Goal: Information Seeking & Learning: Learn about a topic

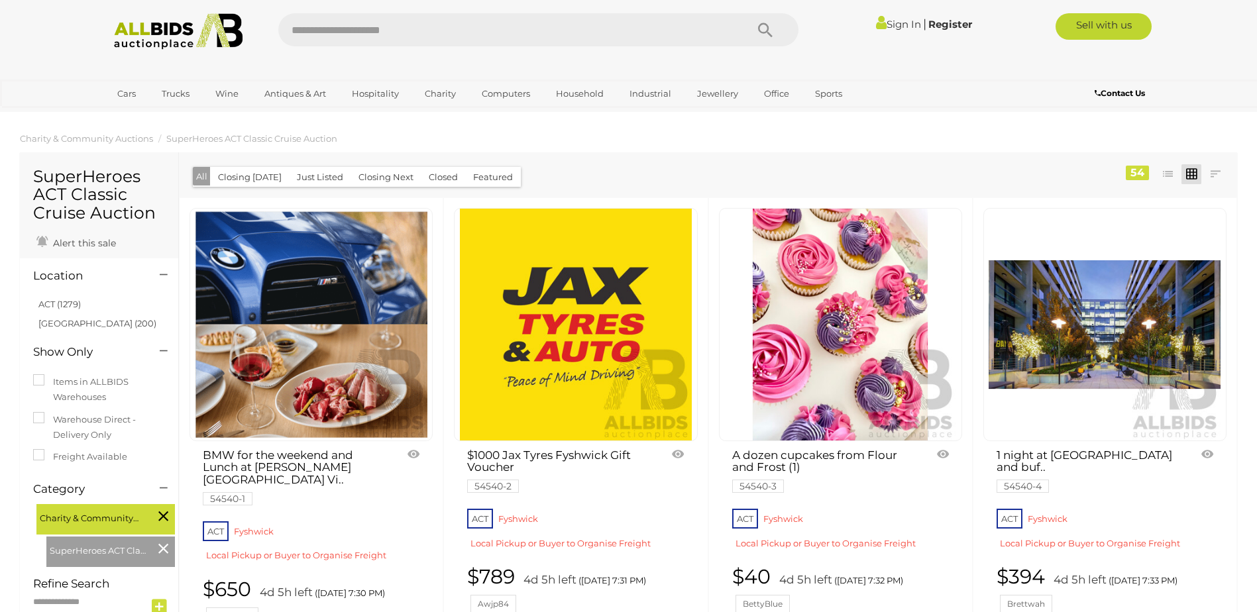
click at [1061, 467] on link "1 night at Avenue Hotel Spa Suite for 2 and buf.. 54540-4" at bounding box center [1089, 470] width 184 height 42
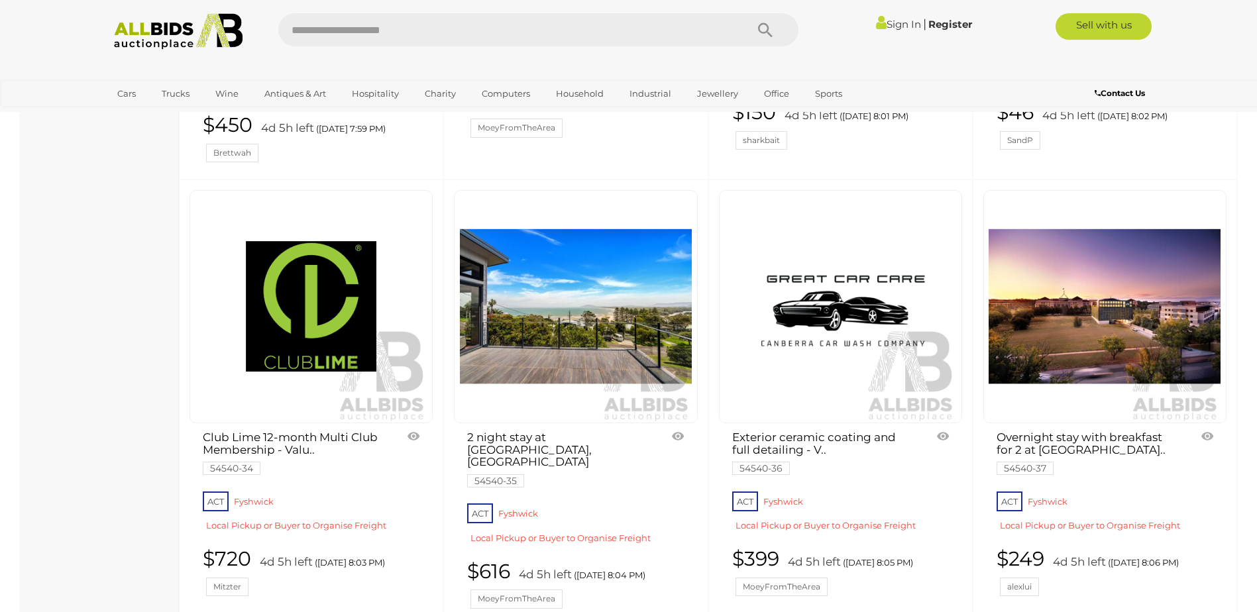
scroll to position [3574, 0]
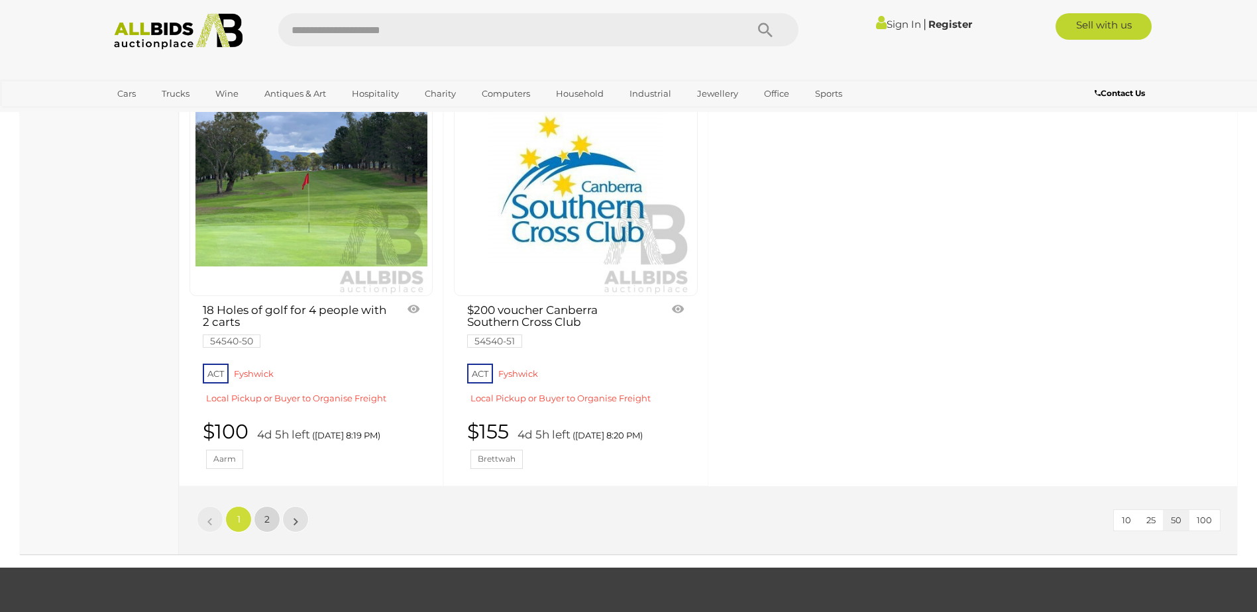
click at [258, 506] on link "2" at bounding box center [267, 519] width 27 height 27
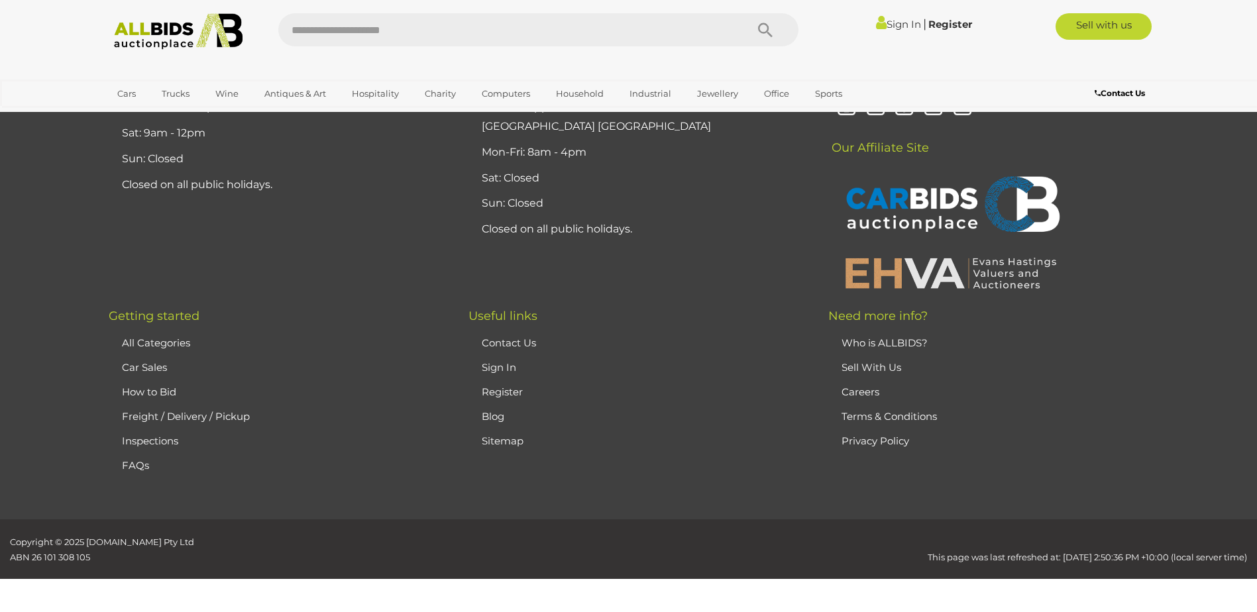
scroll to position [65, 0]
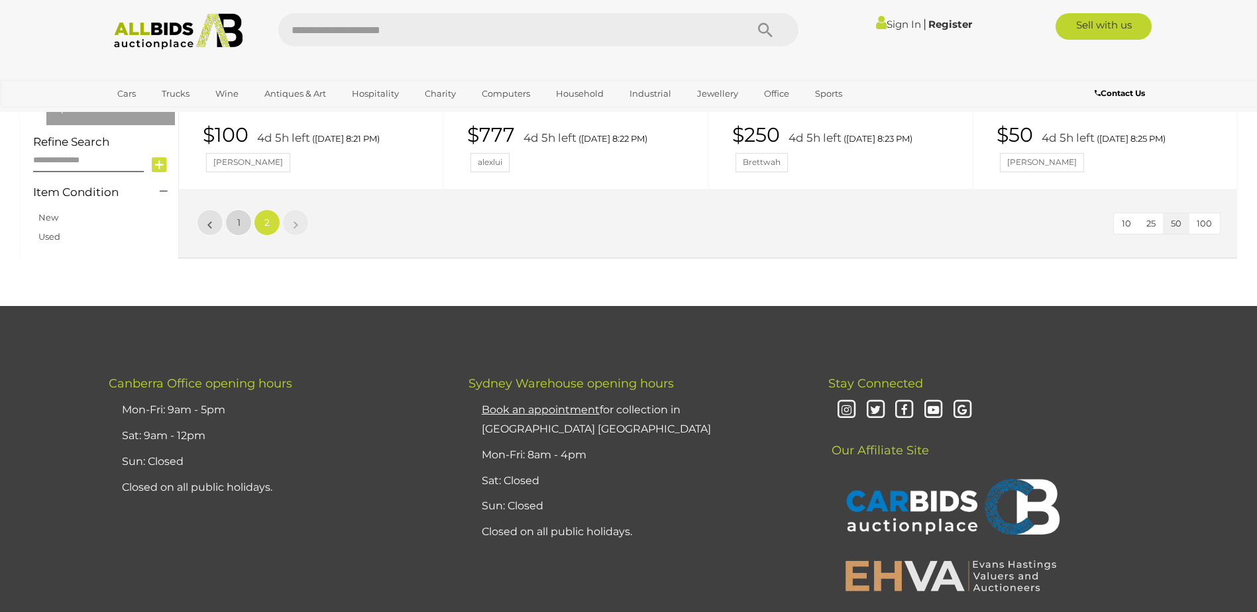
click at [241, 225] on link "1" at bounding box center [238, 222] width 27 height 27
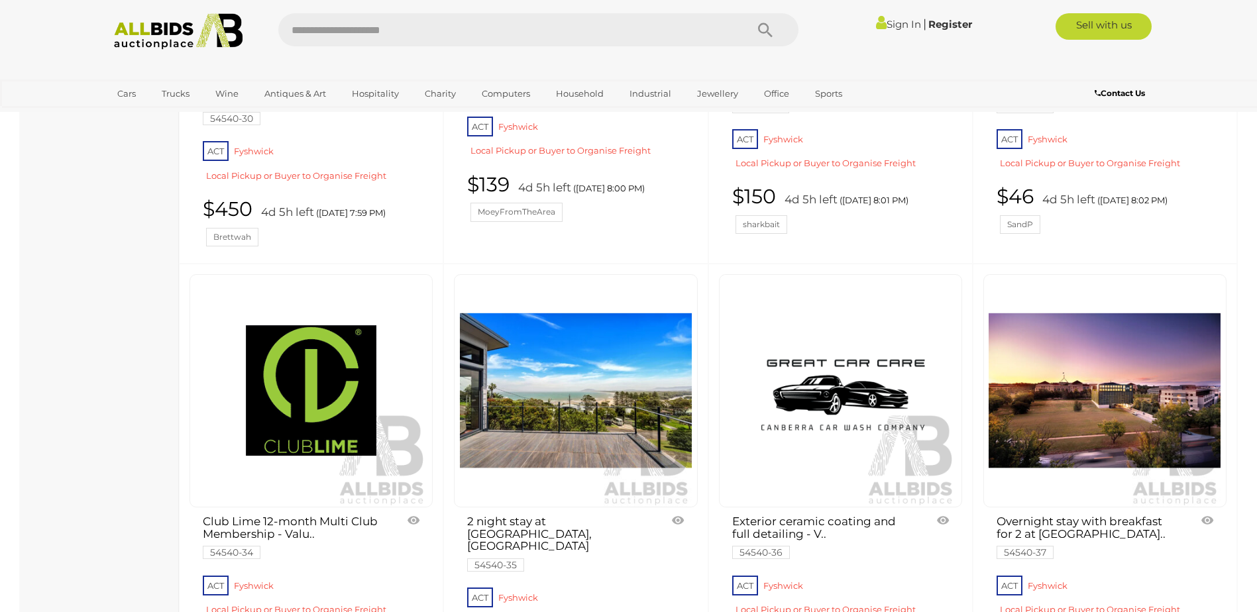
scroll to position [3530, 0]
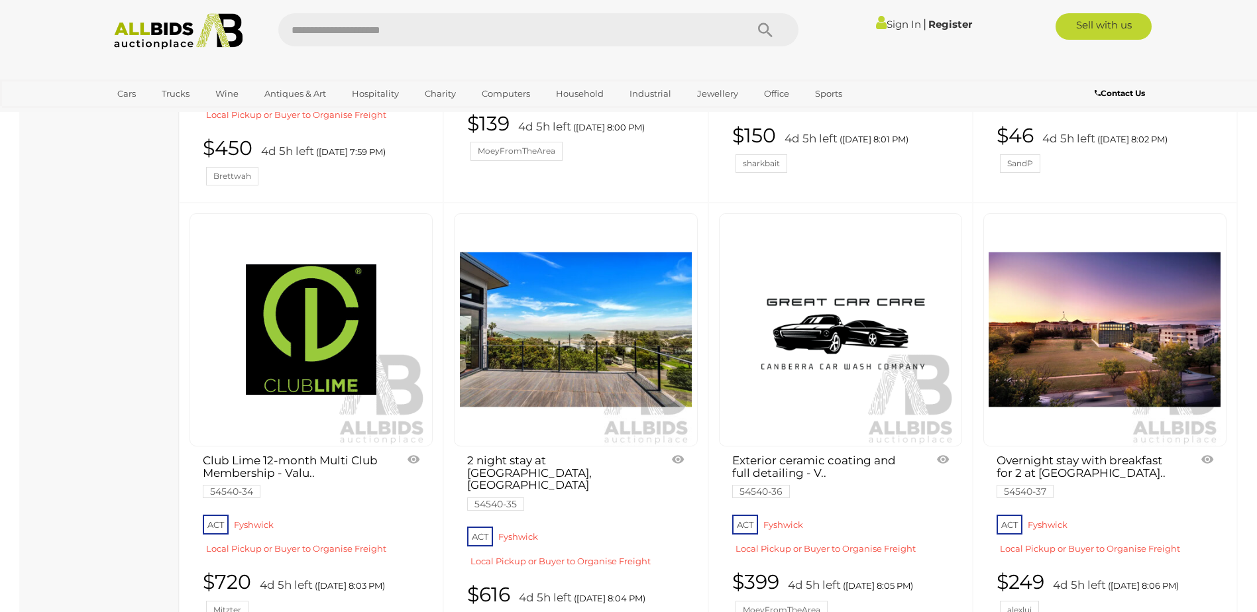
click at [624, 284] on img at bounding box center [576, 330] width 232 height 232
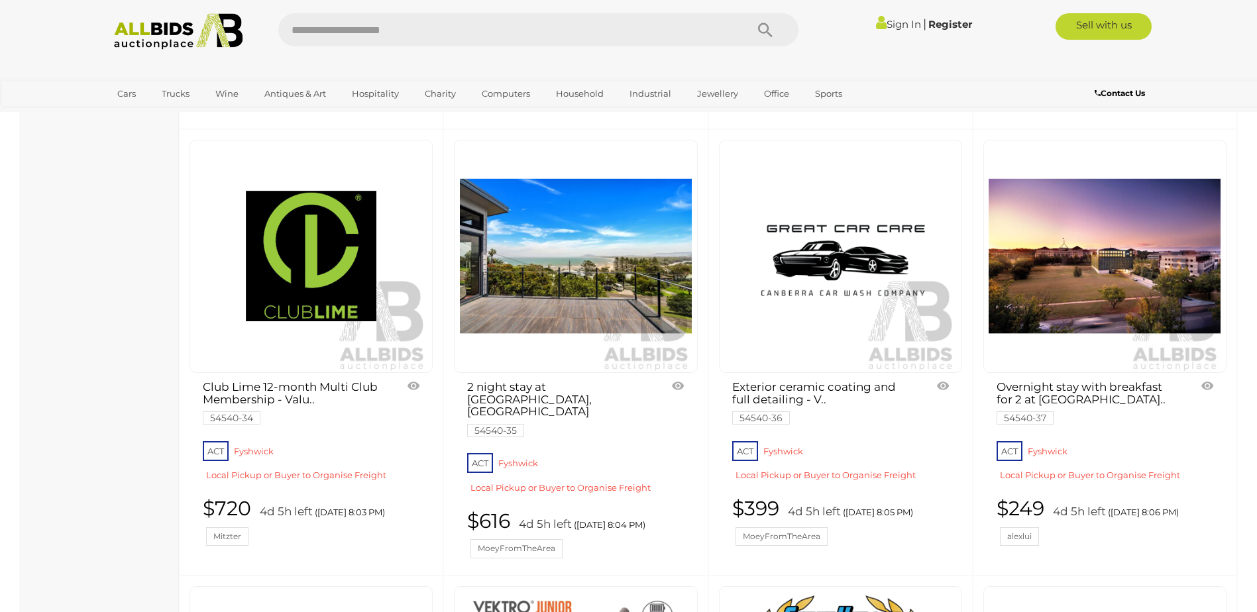
scroll to position [3602, 0]
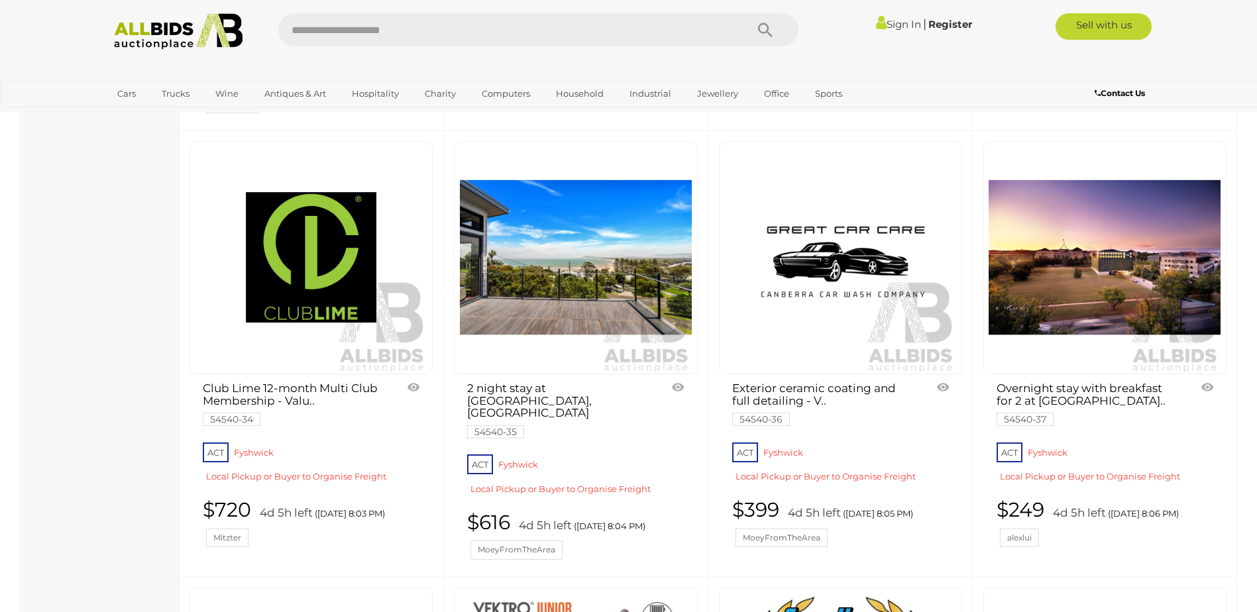
click at [1126, 172] on link at bounding box center [1104, 257] width 243 height 233
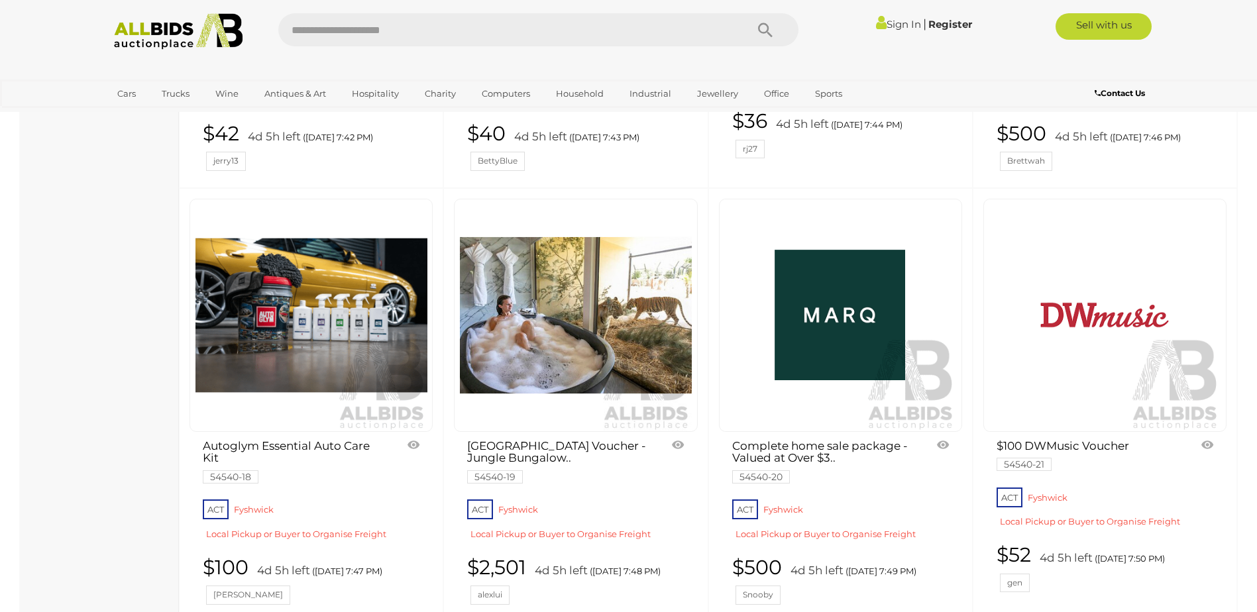
scroll to position [1811, 0]
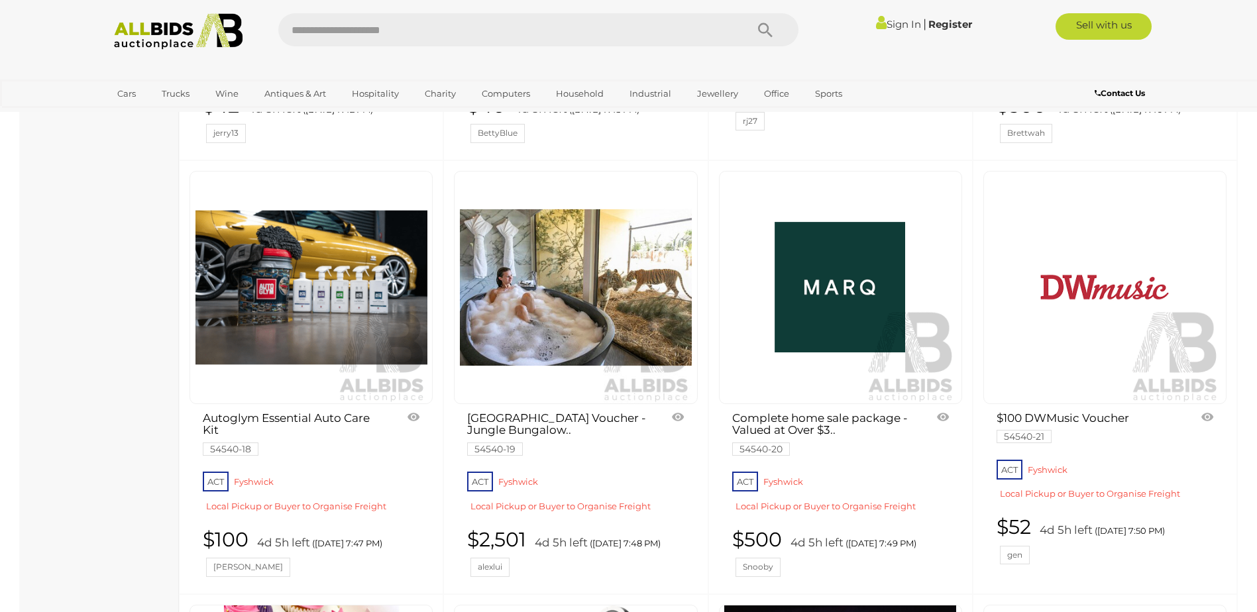
click at [355, 215] on link at bounding box center [311, 287] width 243 height 233
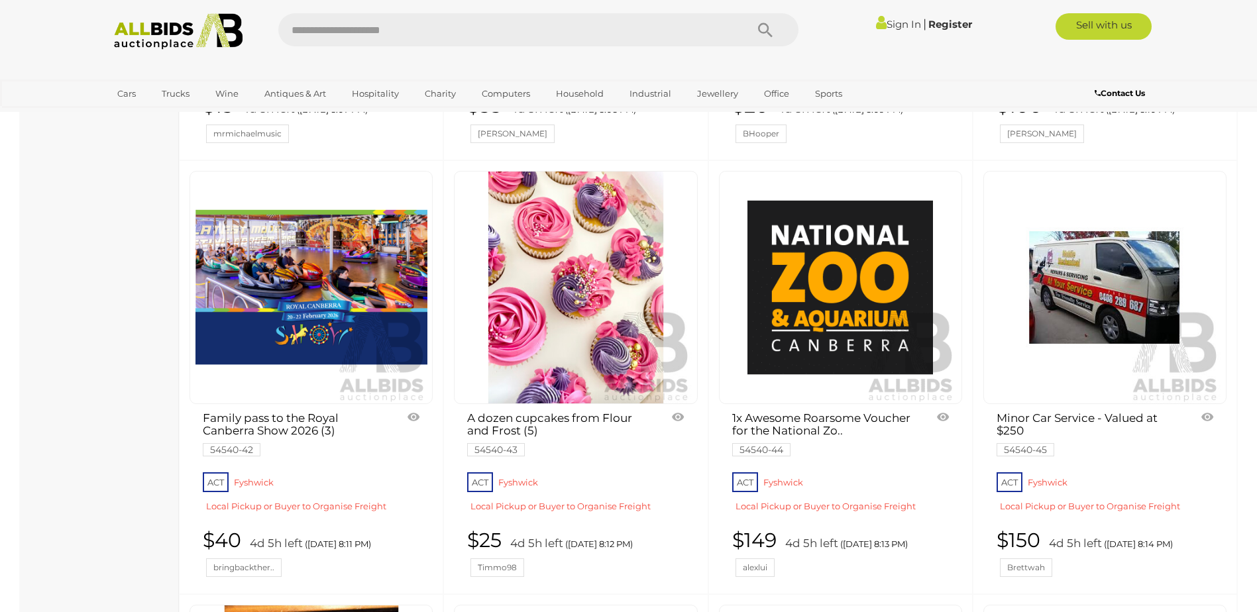
scroll to position [4449, 0]
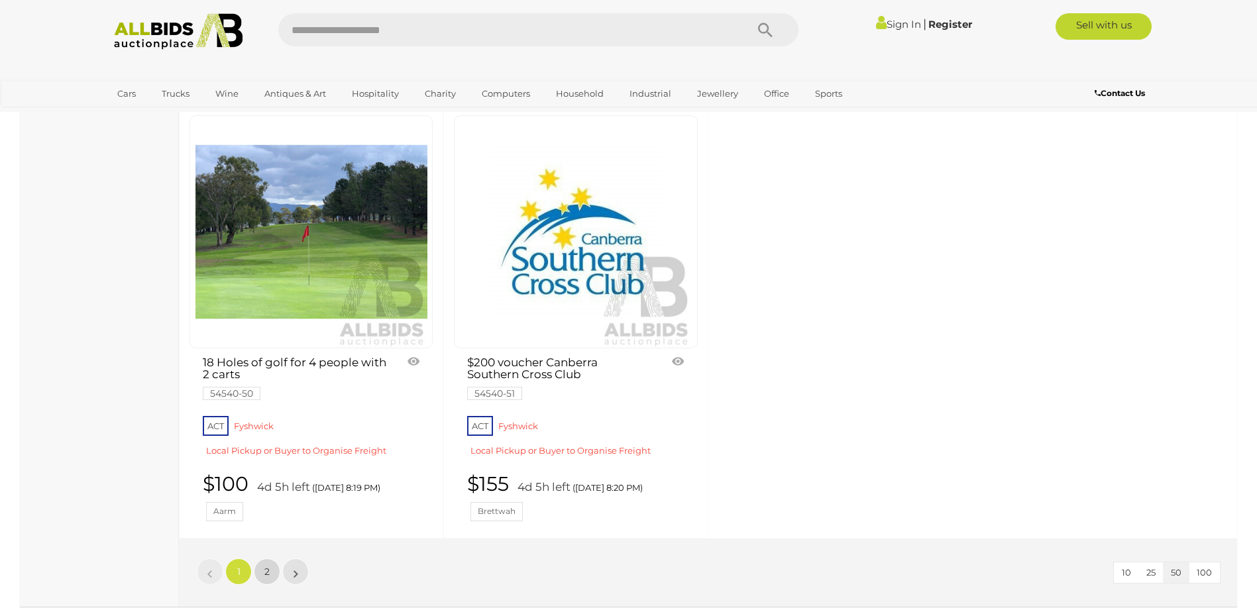
click at [268, 566] on span "2" at bounding box center [266, 572] width 5 height 12
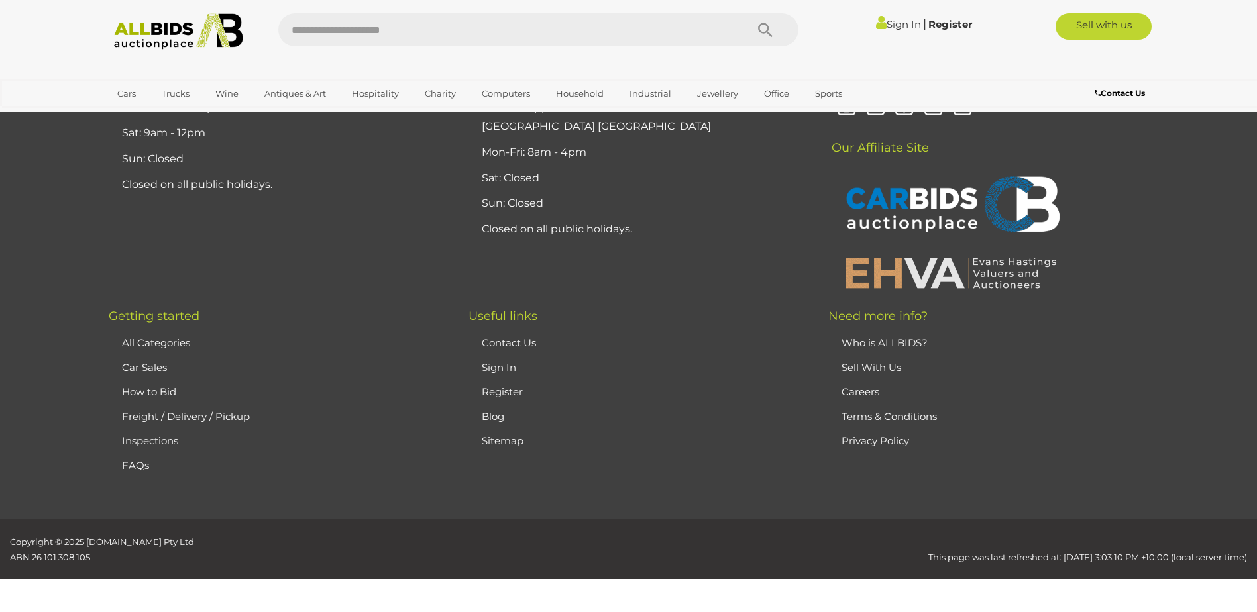
scroll to position [65, 0]
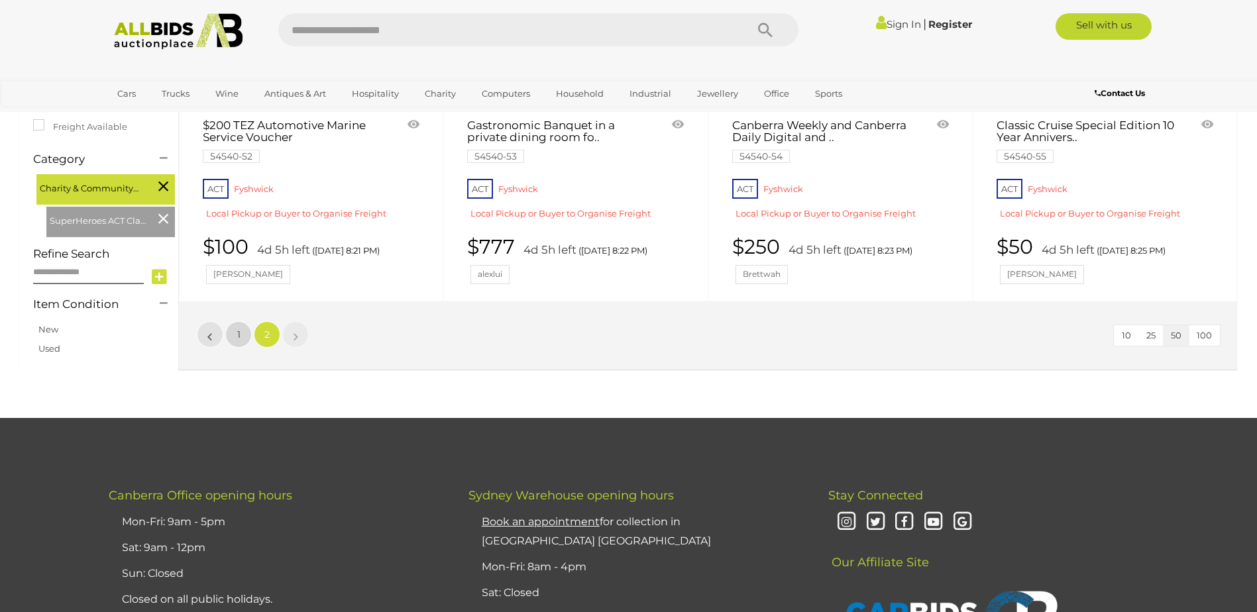
drag, startPoint x: 241, startPoint y: 340, endPoint x: 386, endPoint y: 348, distance: 144.7
click at [241, 340] on link "1" at bounding box center [238, 334] width 27 height 27
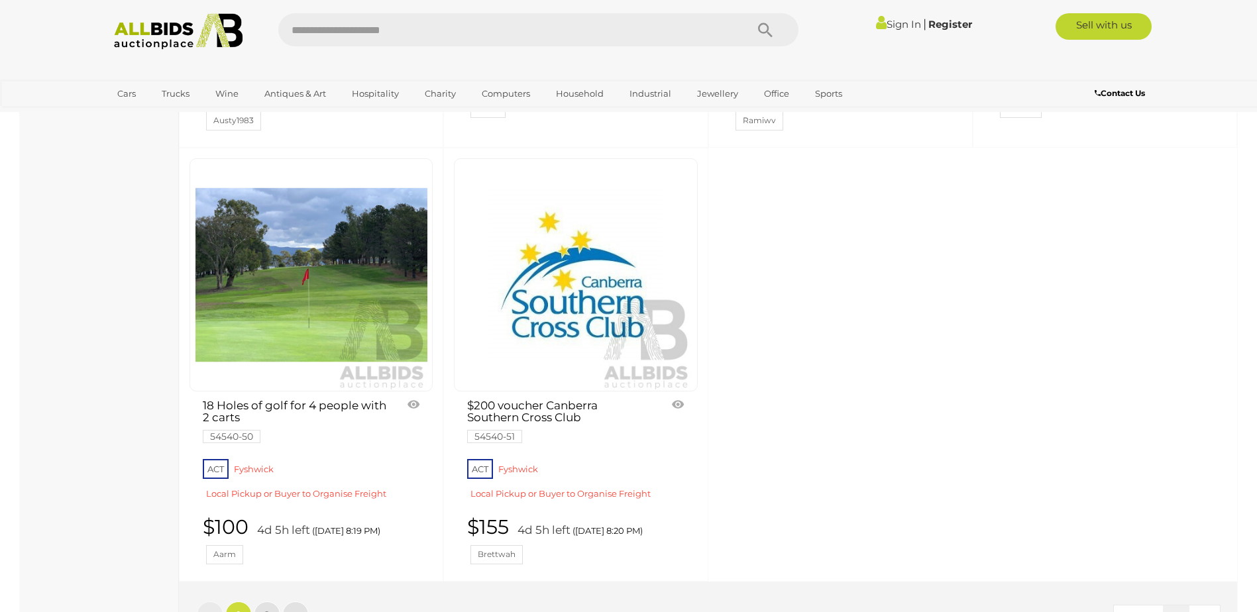
scroll to position [5345, 0]
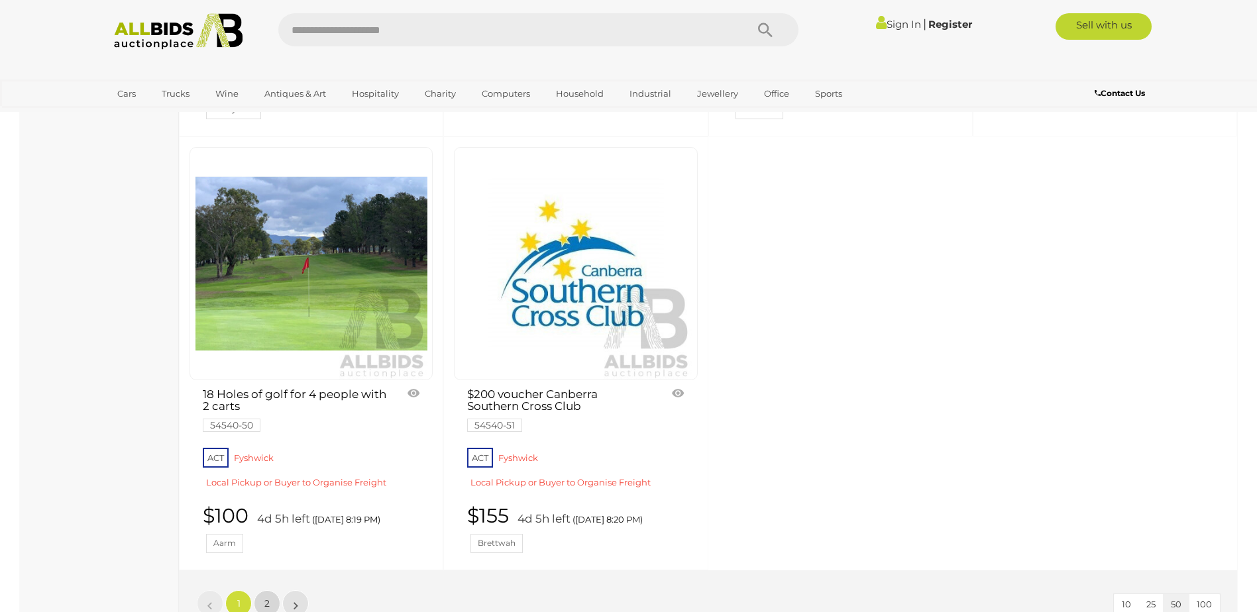
click at [272, 590] on link "2" at bounding box center [267, 603] width 27 height 27
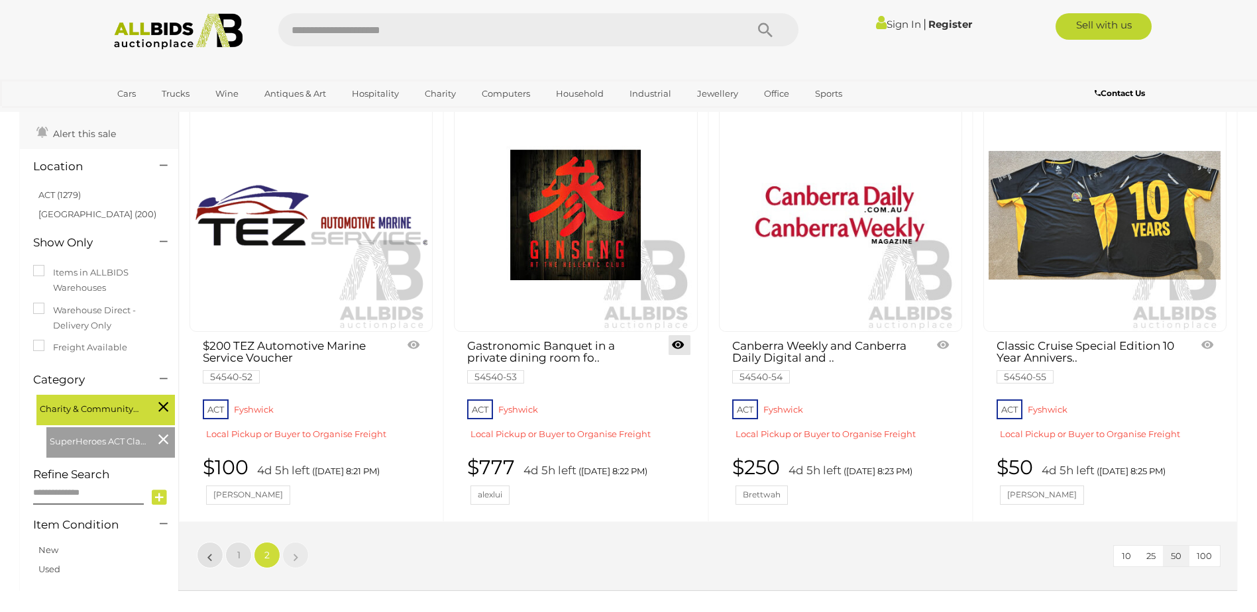
scroll to position [109, 0]
drag, startPoint x: 245, startPoint y: 555, endPoint x: 300, endPoint y: 556, distance: 55.0
click at [245, 555] on link "1" at bounding box center [238, 556] width 27 height 27
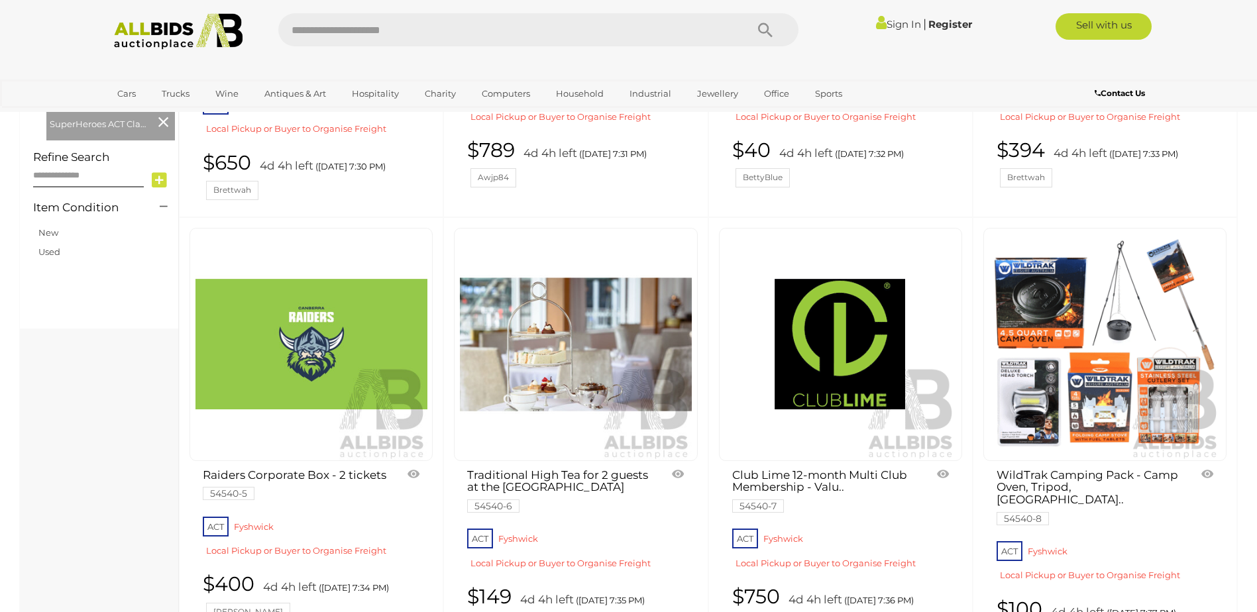
scroll to position [442, 0]
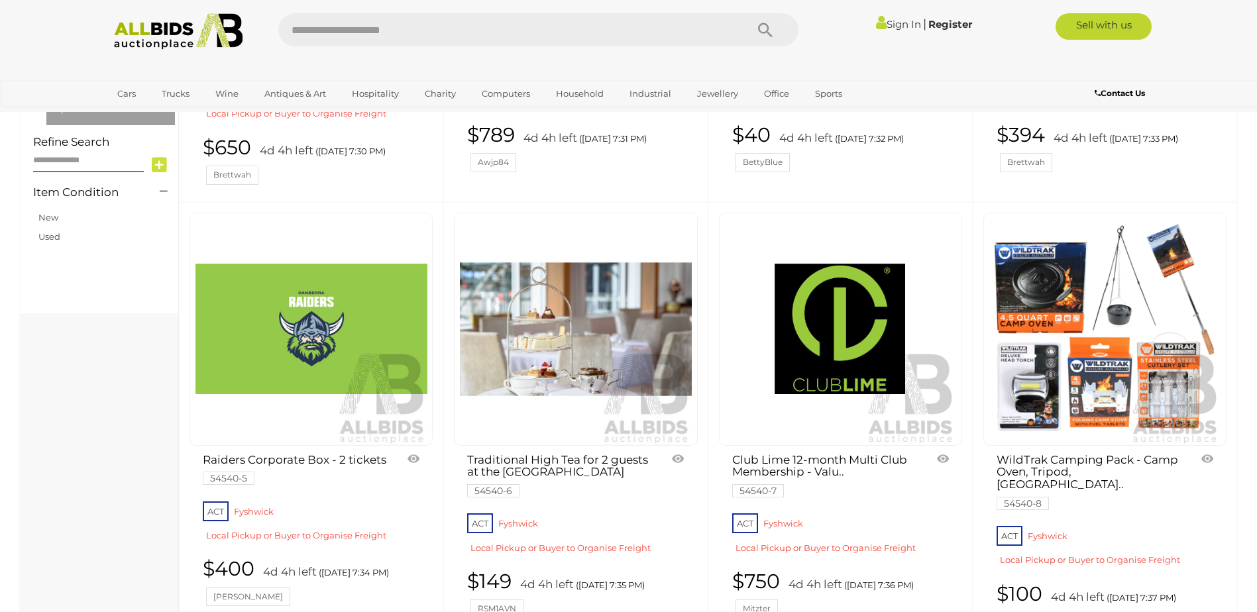
click at [335, 294] on link at bounding box center [311, 329] width 243 height 233
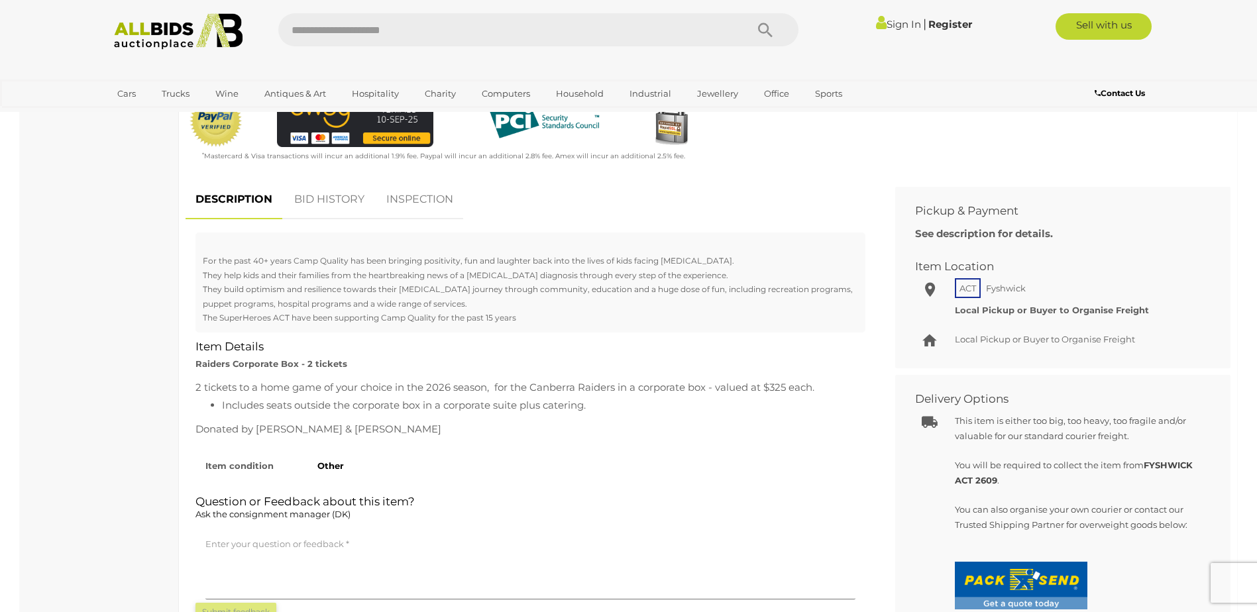
scroll to position [442, 0]
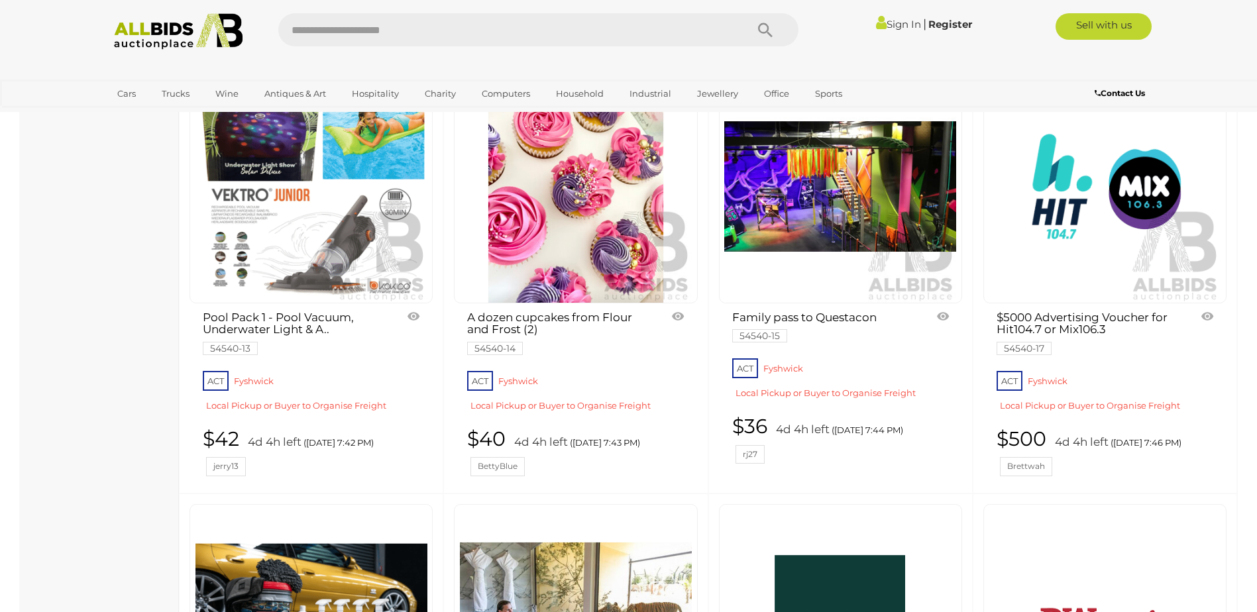
scroll to position [1578, 0]
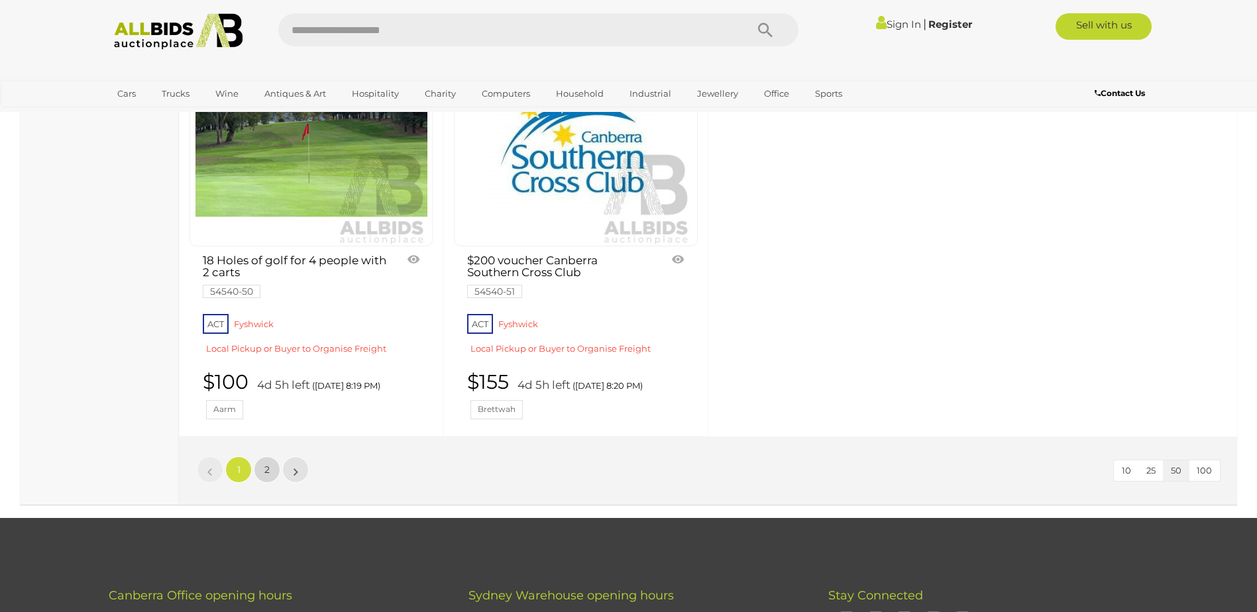
click at [266, 464] on span "2" at bounding box center [266, 470] width 5 height 12
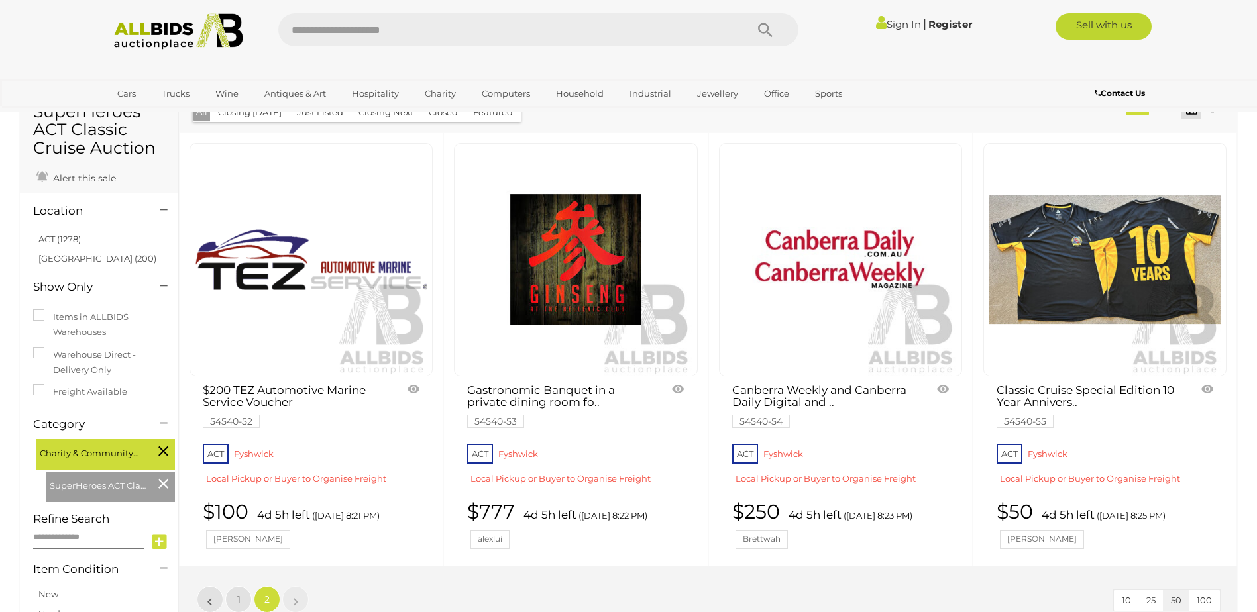
click at [1136, 240] on link at bounding box center [1104, 259] width 243 height 233
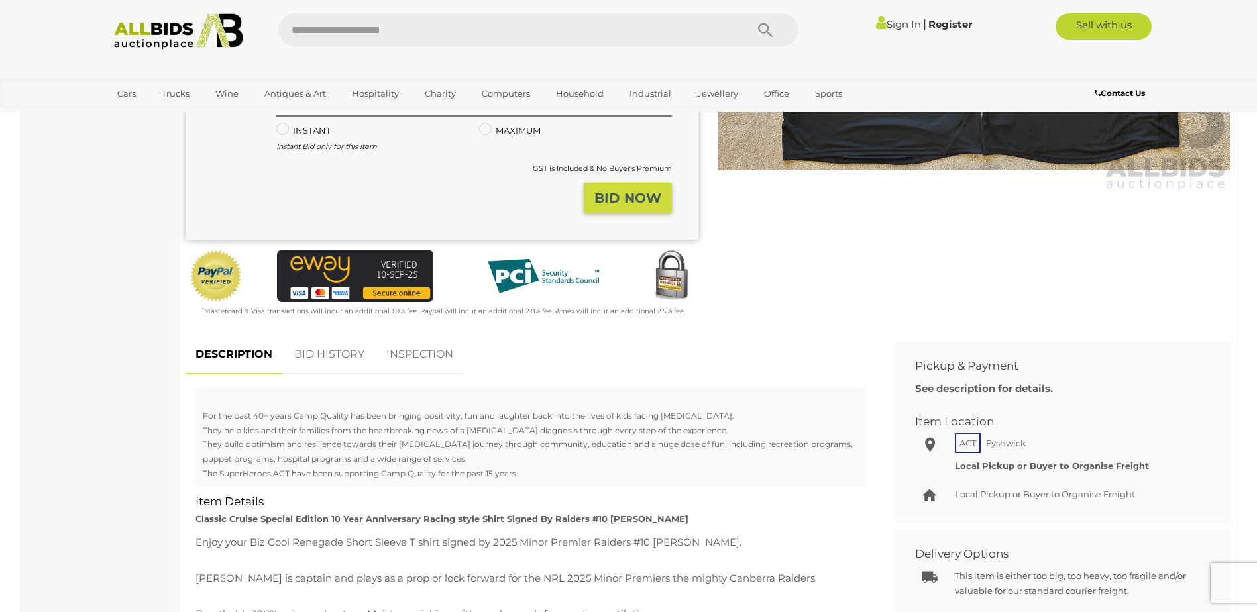
scroll to position [177, 0]
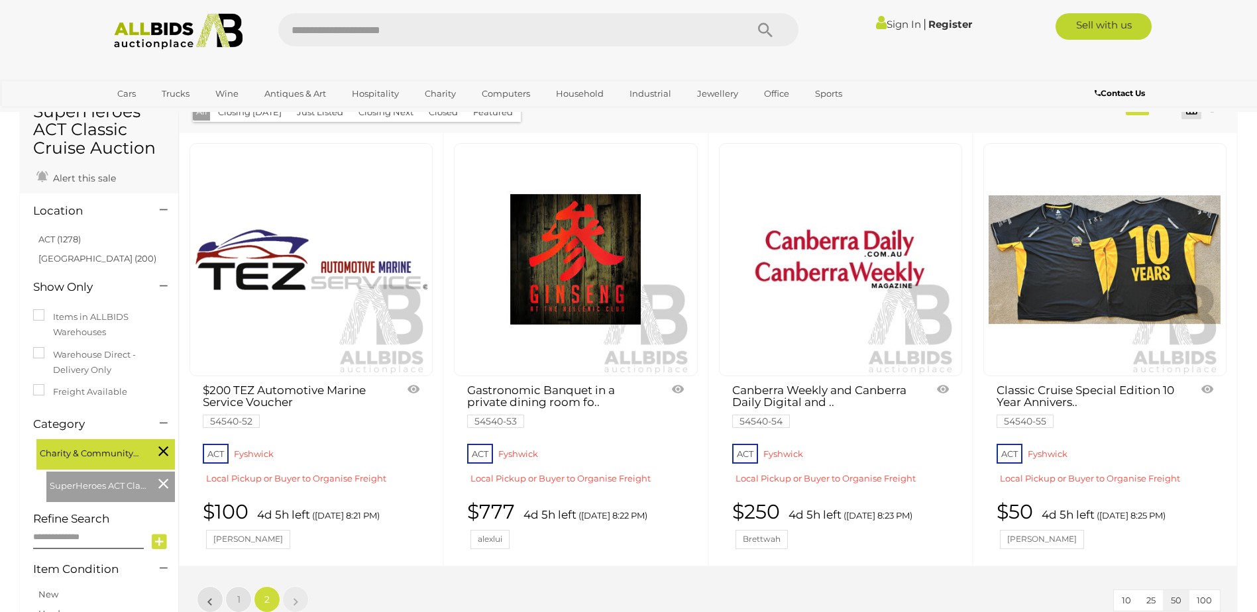
scroll to position [129, 0]
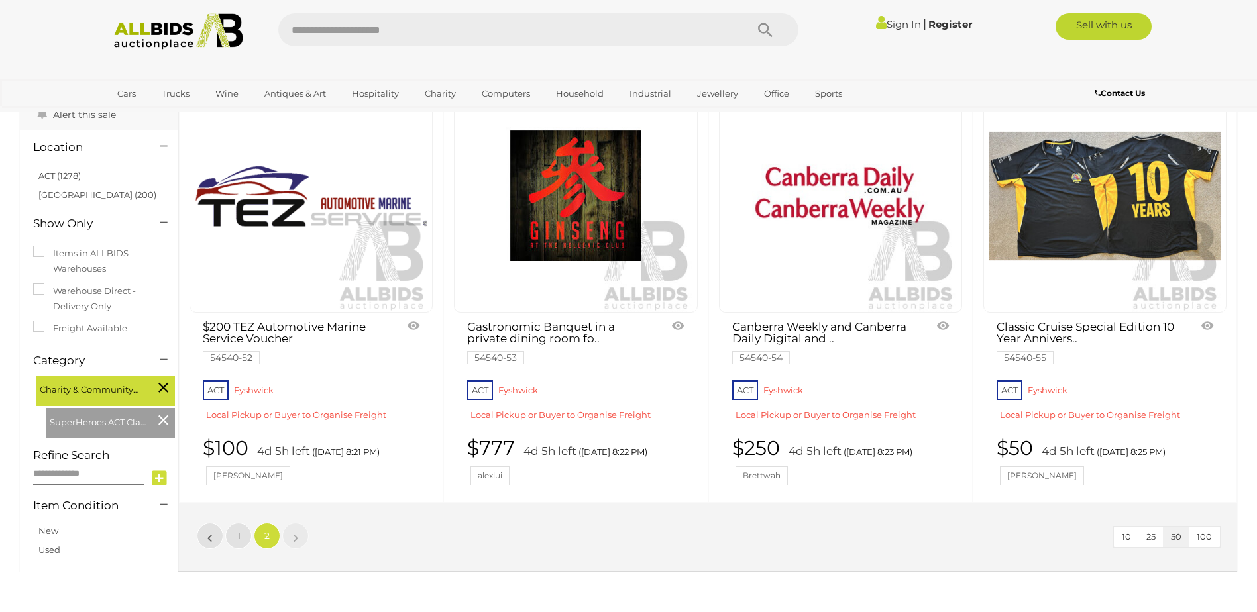
click at [252, 486] on link "$100 4d 5h left (Monday 8:21 PM) Bossie" at bounding box center [313, 461] width 220 height 48
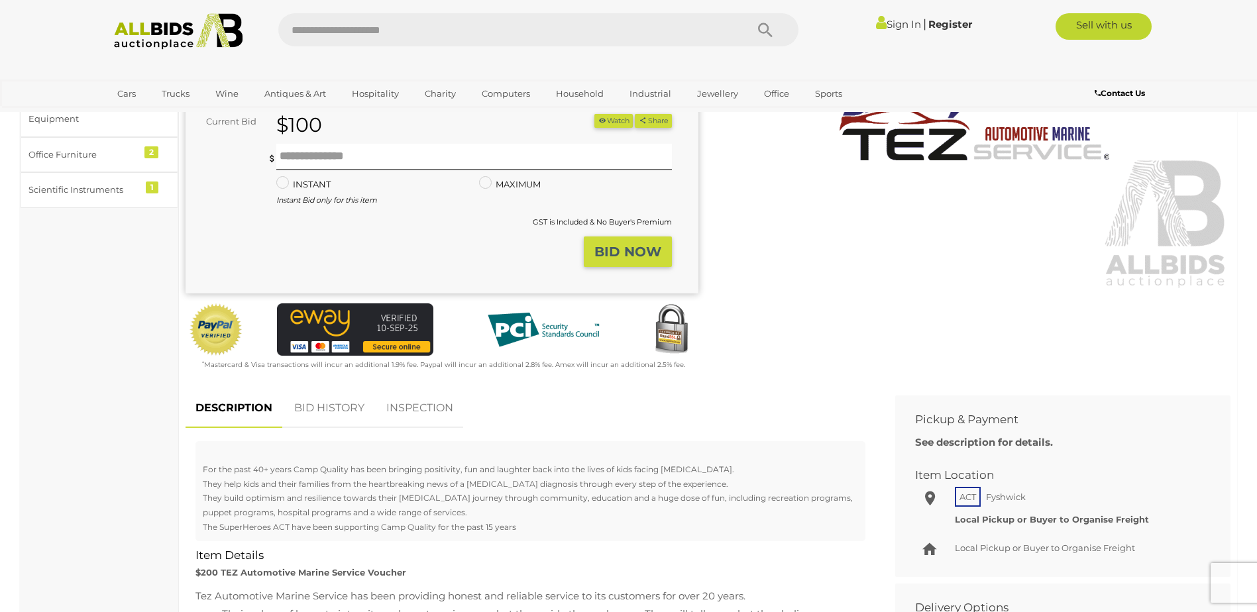
scroll to position [221, 0]
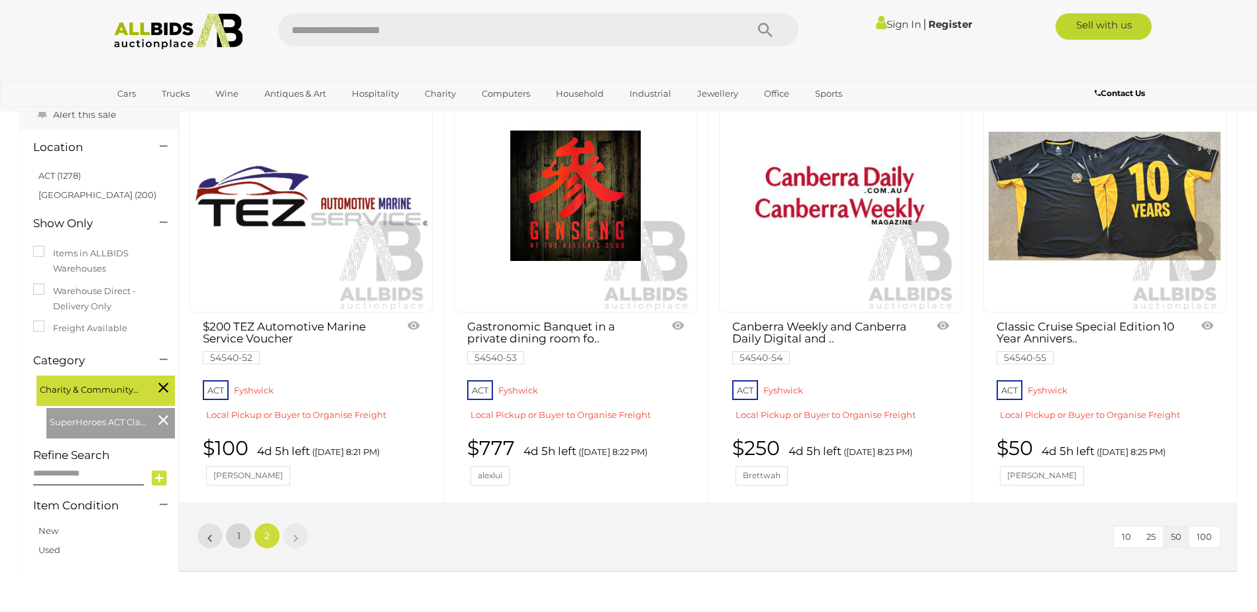
click at [241, 536] on link "1" at bounding box center [238, 536] width 27 height 27
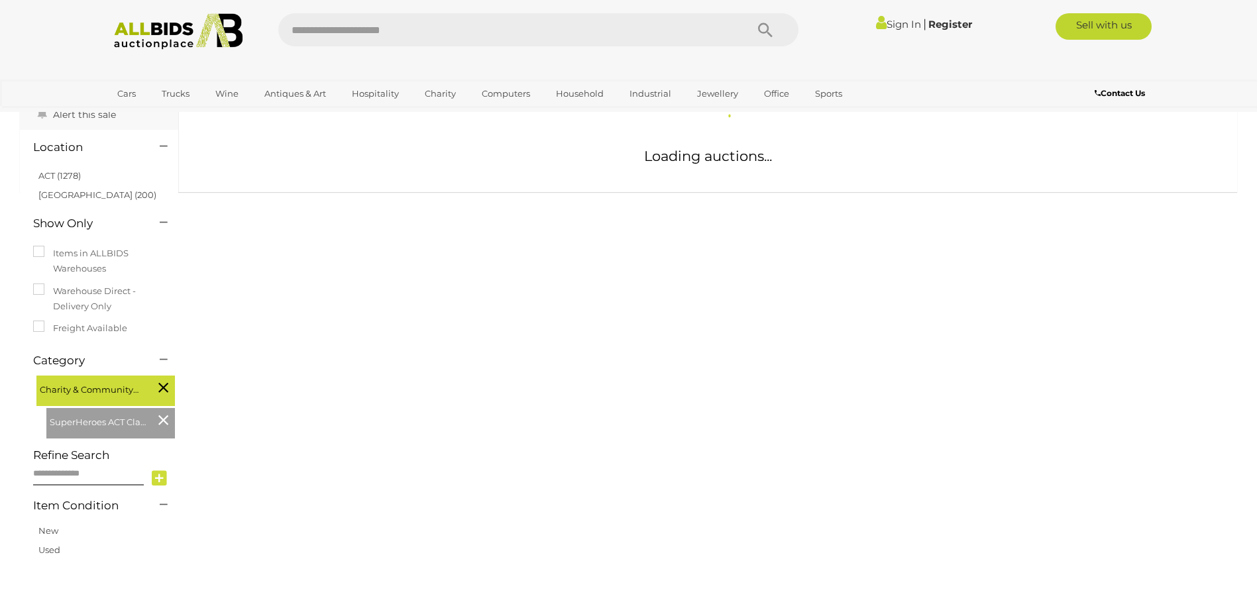
scroll to position [65, 0]
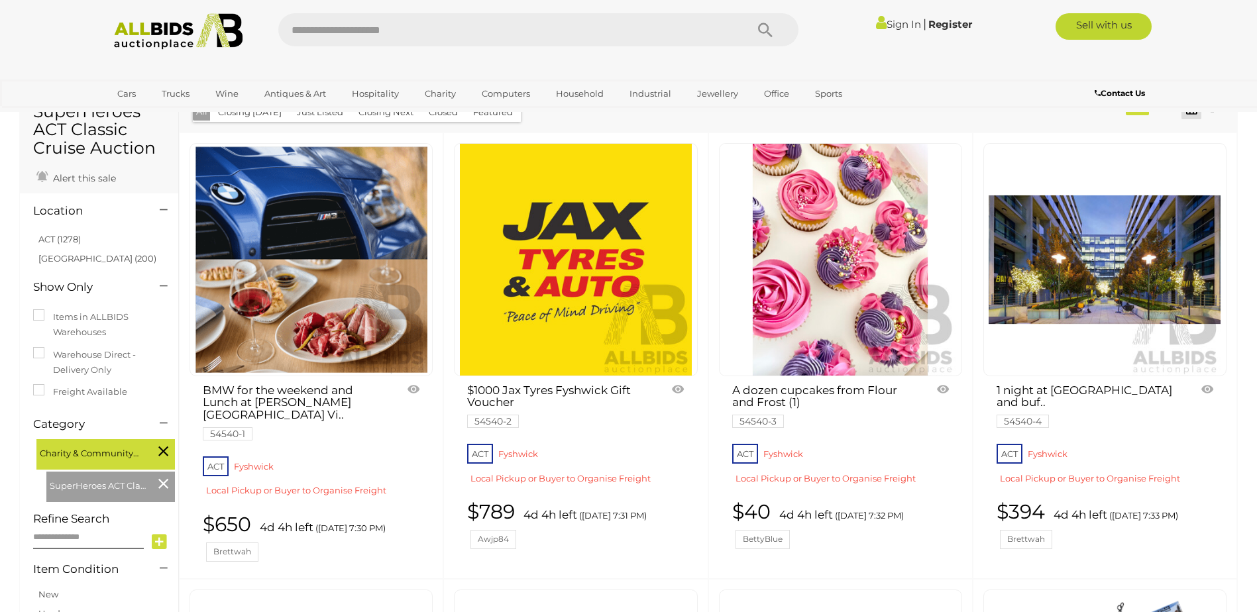
click at [834, 262] on img at bounding box center [840, 260] width 232 height 232
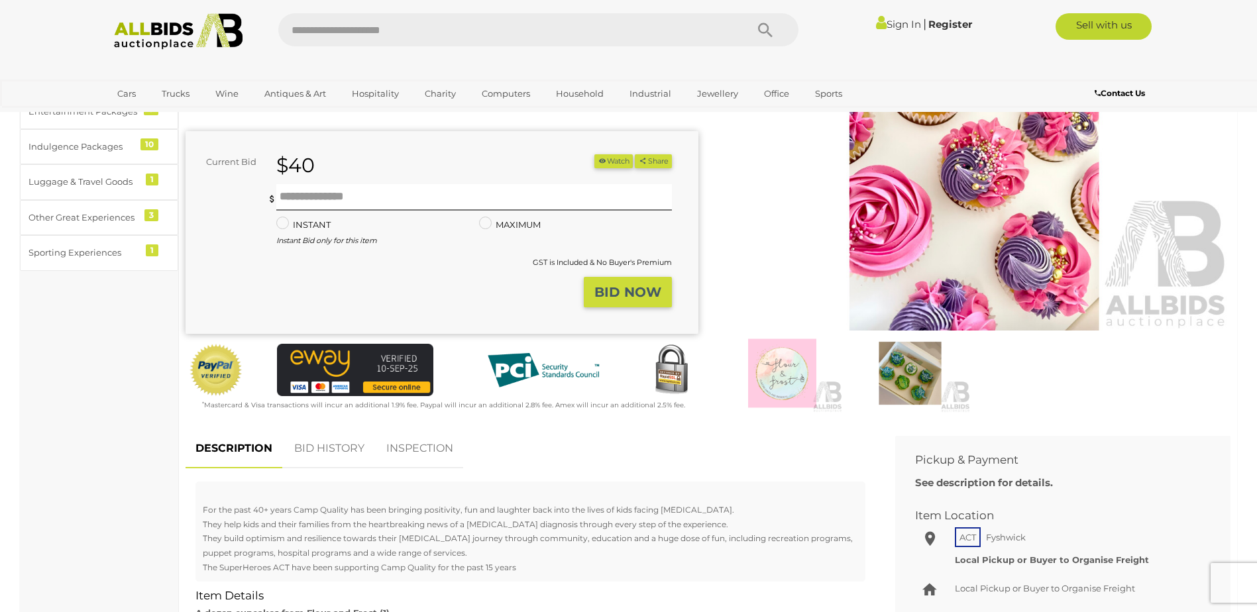
scroll to position [88, 0]
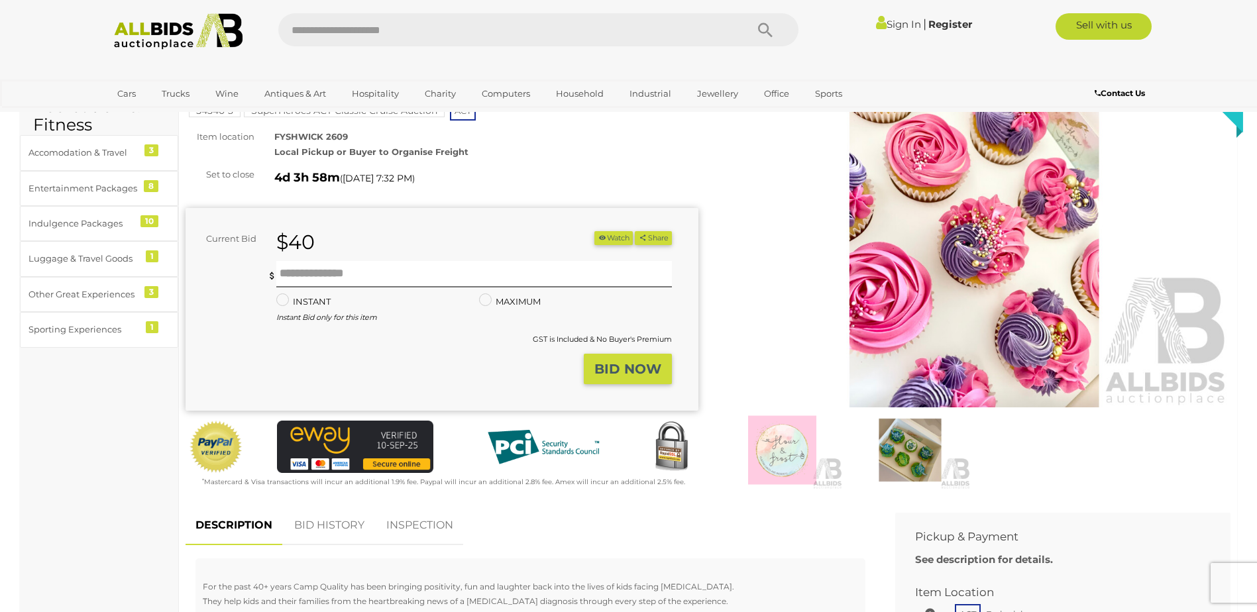
click at [902, 449] on img at bounding box center [909, 450] width 121 height 78
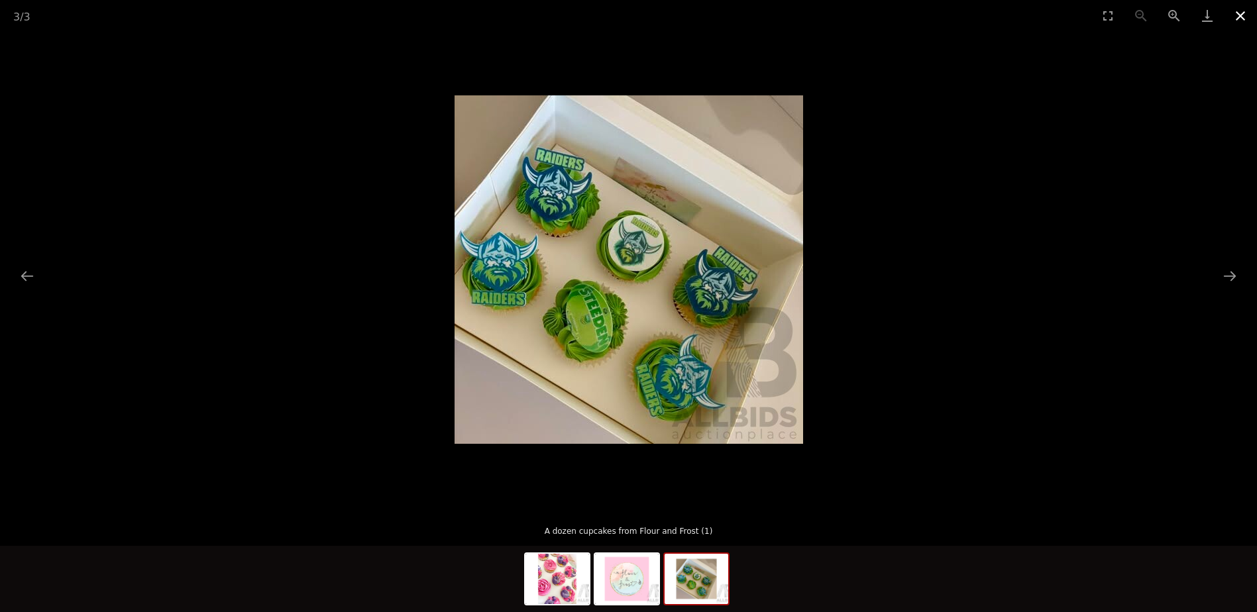
click at [1248, 17] on button "Close gallery" at bounding box center [1240, 15] width 33 height 31
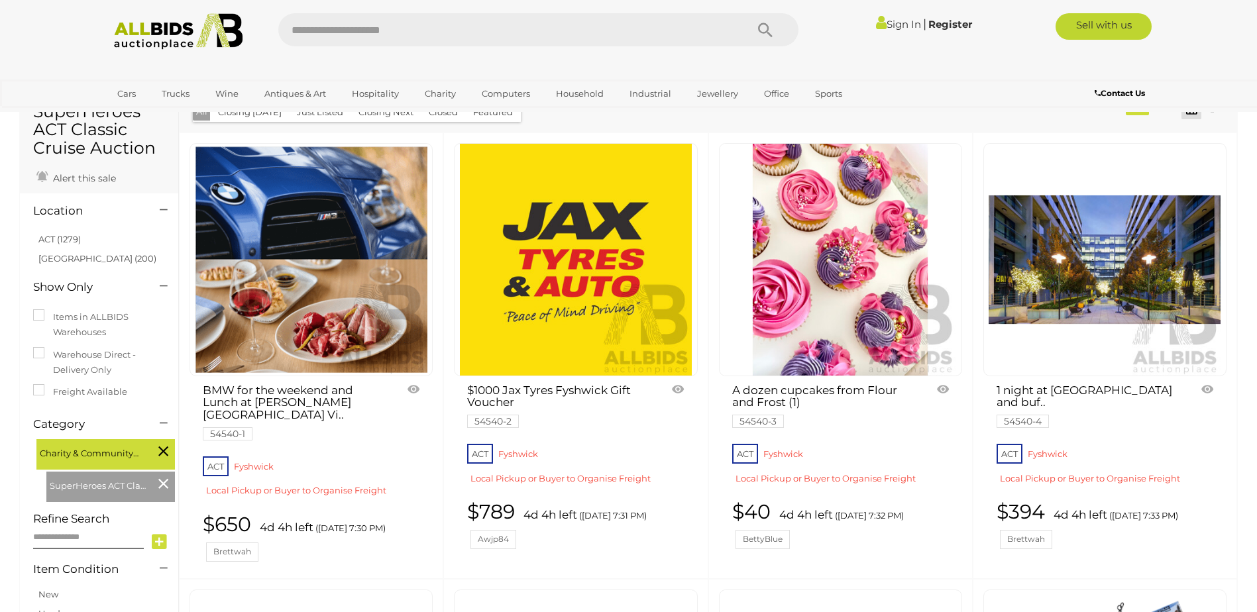
scroll to position [129, 0]
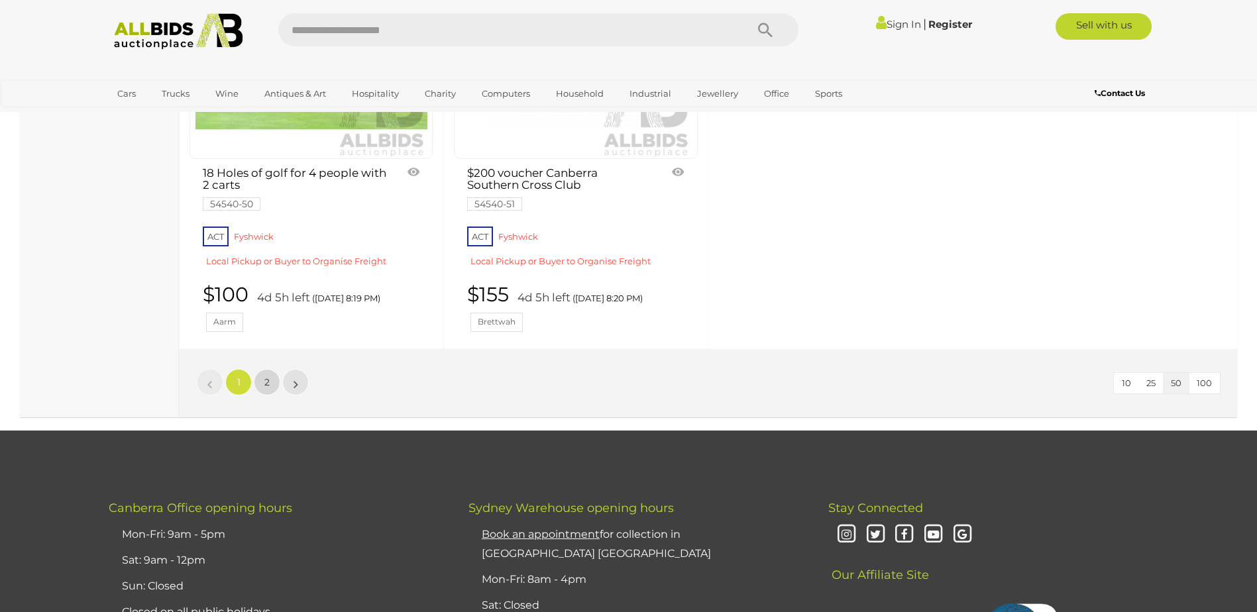
click at [262, 369] on link "2" at bounding box center [267, 382] width 27 height 27
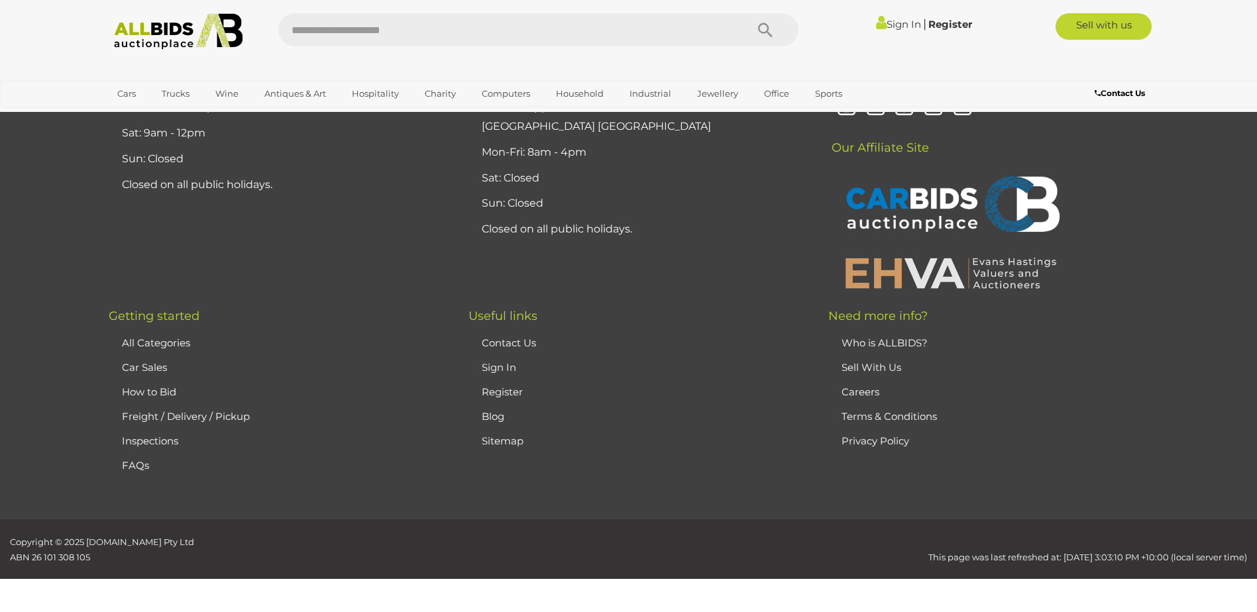
scroll to position [65, 0]
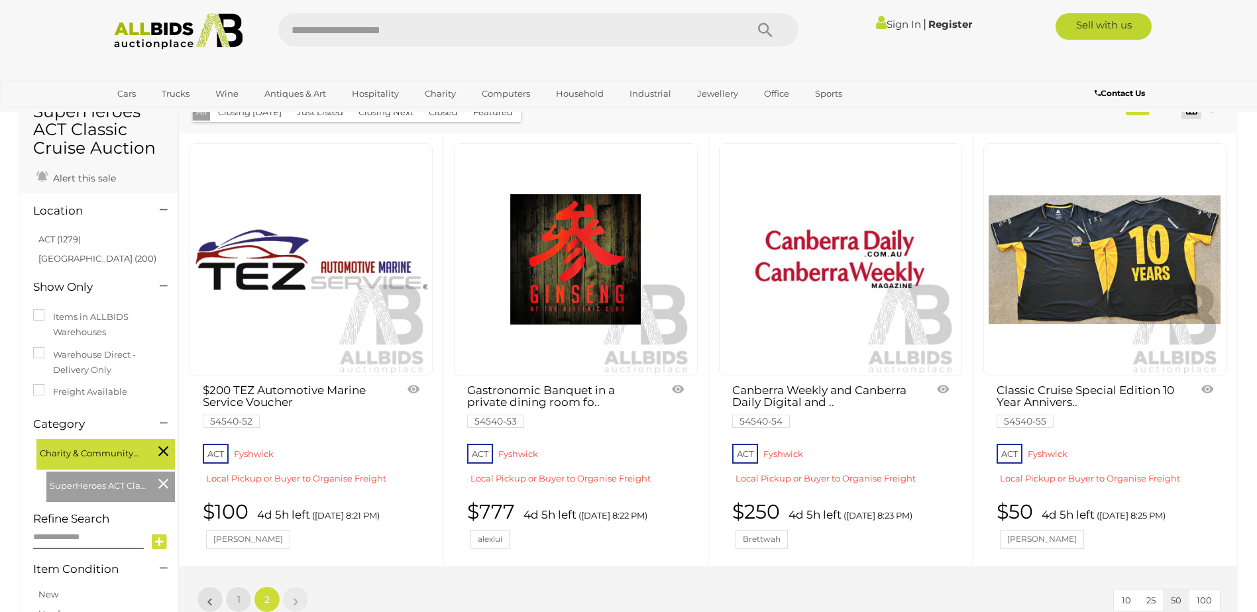
click at [1091, 259] on img at bounding box center [1105, 260] width 232 height 232
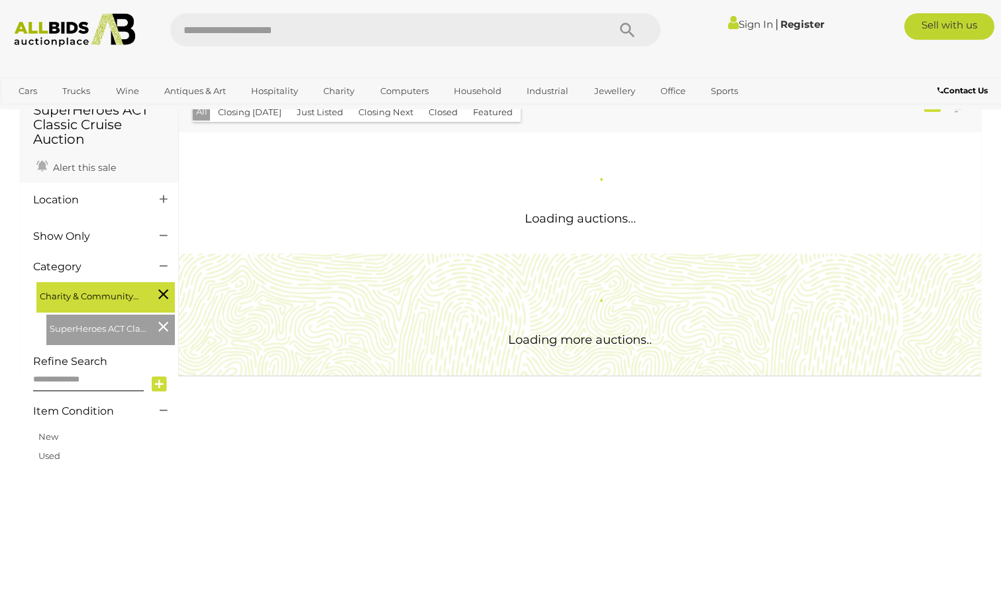
scroll to position [65, 0]
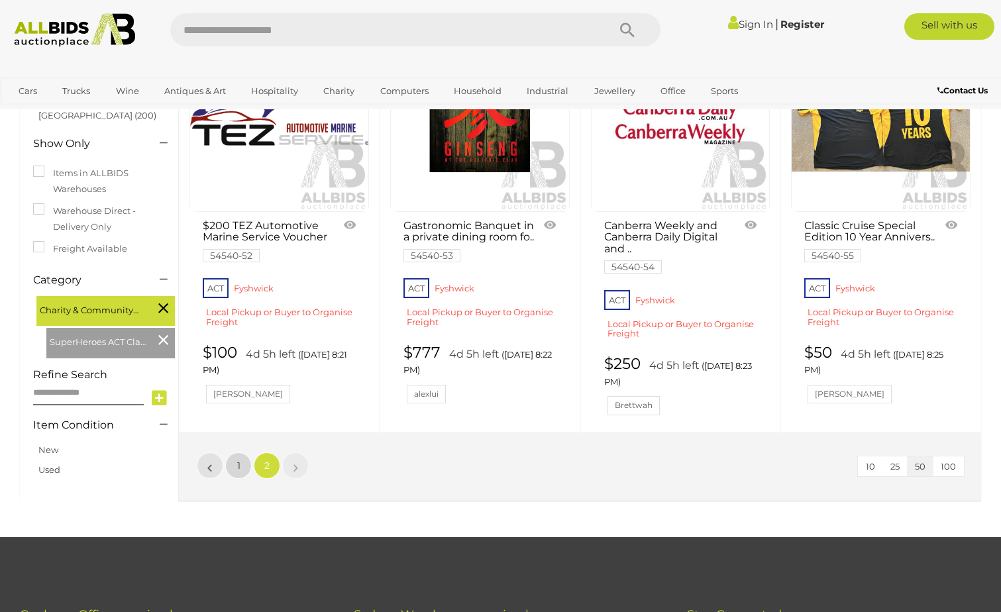
drag, startPoint x: 237, startPoint y: 470, endPoint x: 268, endPoint y: 459, distance: 33.1
click at [237, 470] on span "1" at bounding box center [238, 466] width 3 height 12
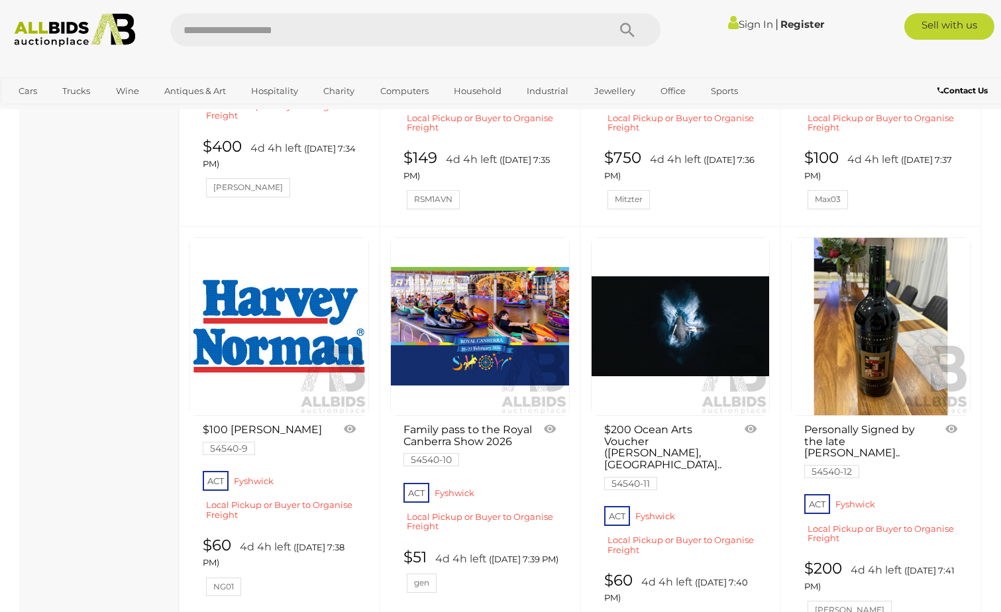
scroll to position [857, 0]
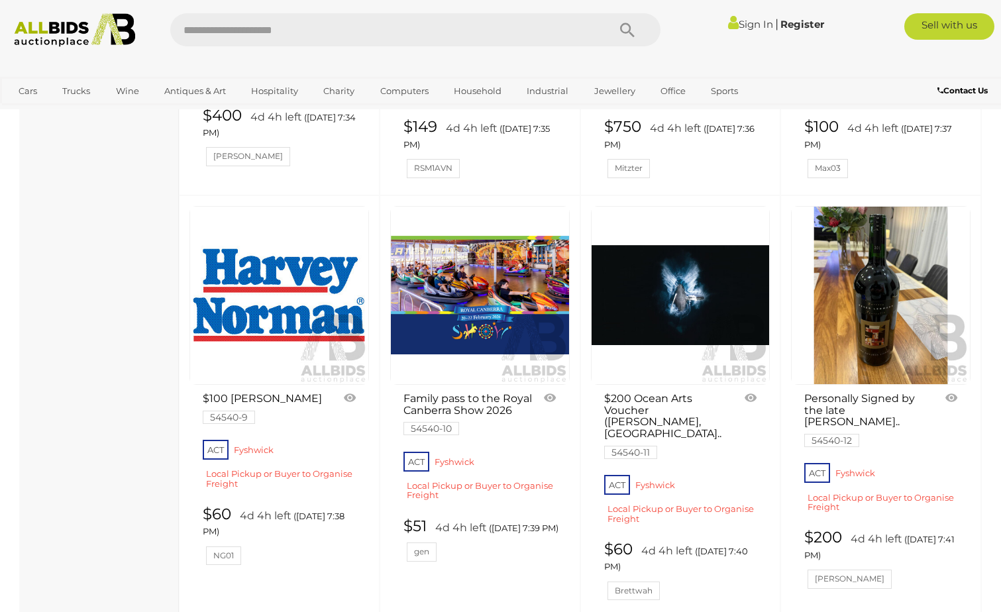
click at [650, 398] on link "$200 Ocean Arts Voucher (Tim Burgess, Australia.. 54540-11" at bounding box center [669, 425] width 131 height 64
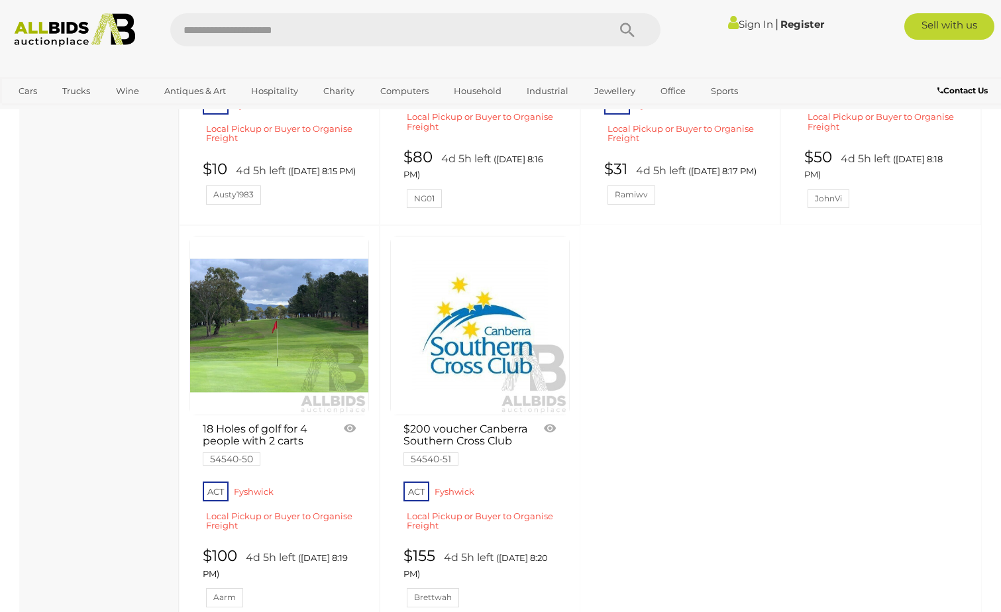
scroll to position [4948, 0]
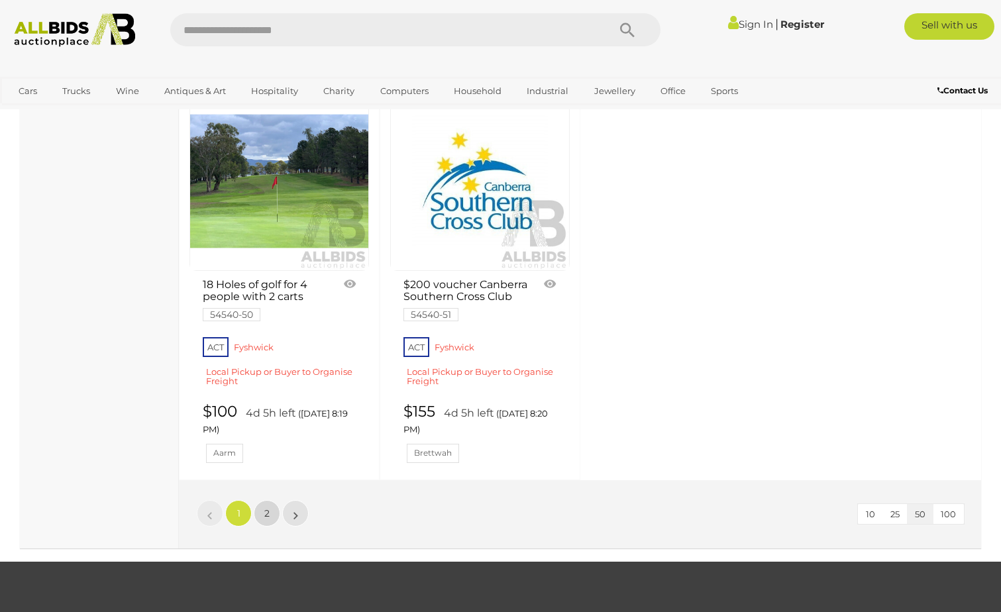
drag, startPoint x: 272, startPoint y: 504, endPoint x: 402, endPoint y: 466, distance: 135.1
click at [272, 504] on link "2" at bounding box center [267, 513] width 27 height 27
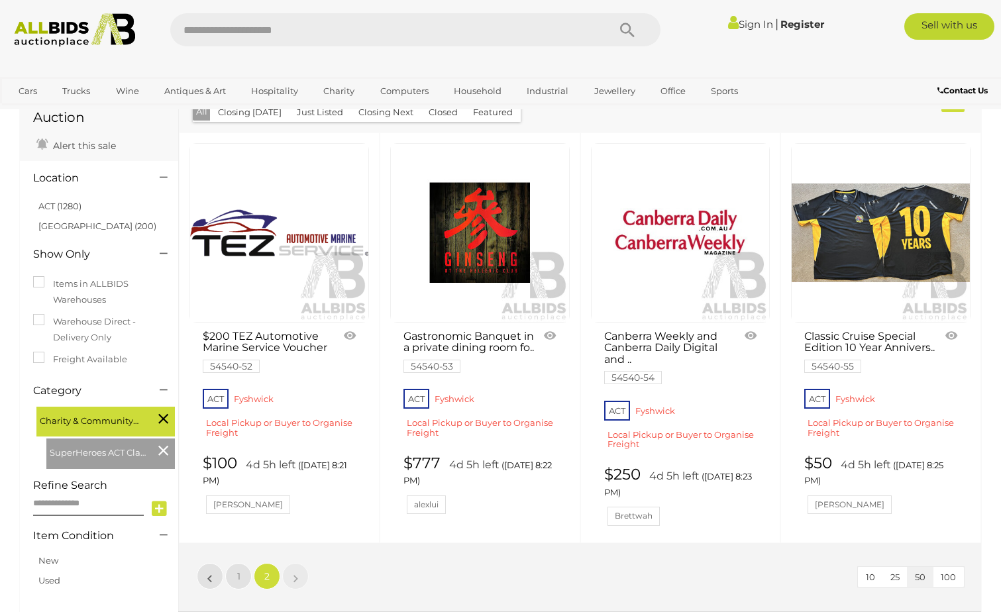
click at [656, 331] on link "Canberra Weekly and Canberra Daily Digital and .. 54540-54" at bounding box center [669, 357] width 131 height 53
